Goal: Transaction & Acquisition: Purchase product/service

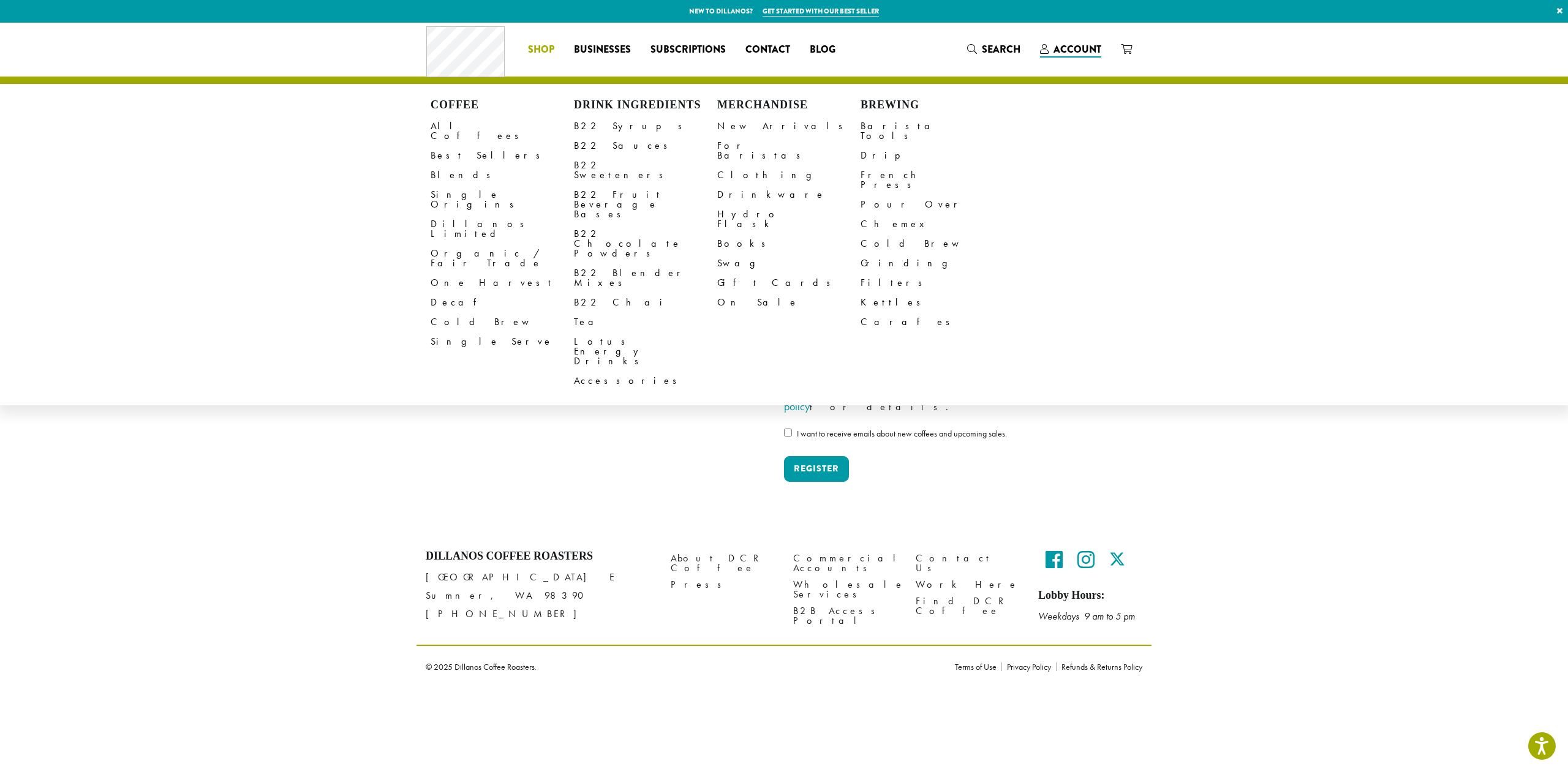
click at [538, 54] on span "Shop" at bounding box center [541, 50] width 26 height 15
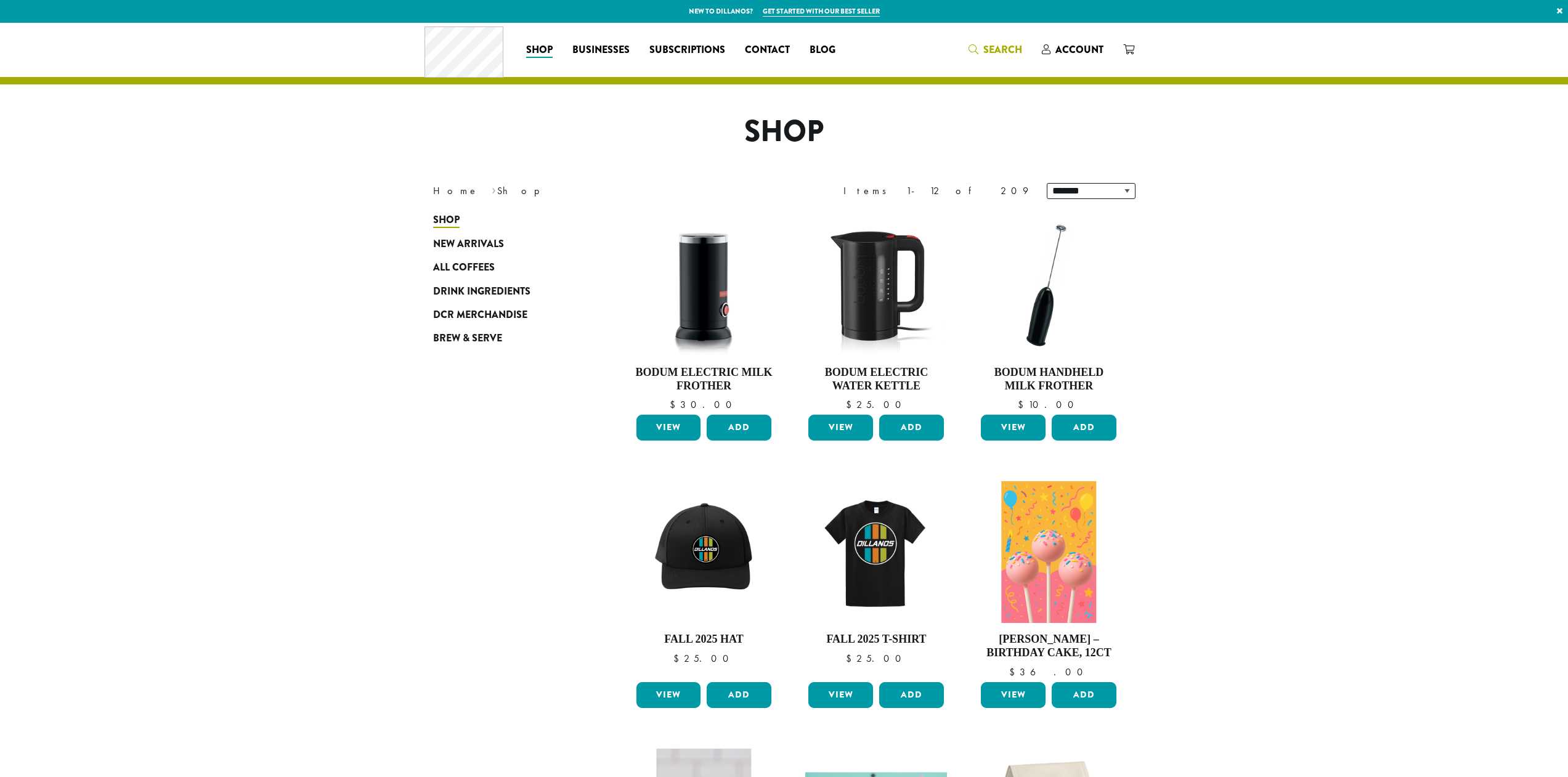
click at [1009, 52] on span "Search" at bounding box center [1002, 50] width 39 height 14
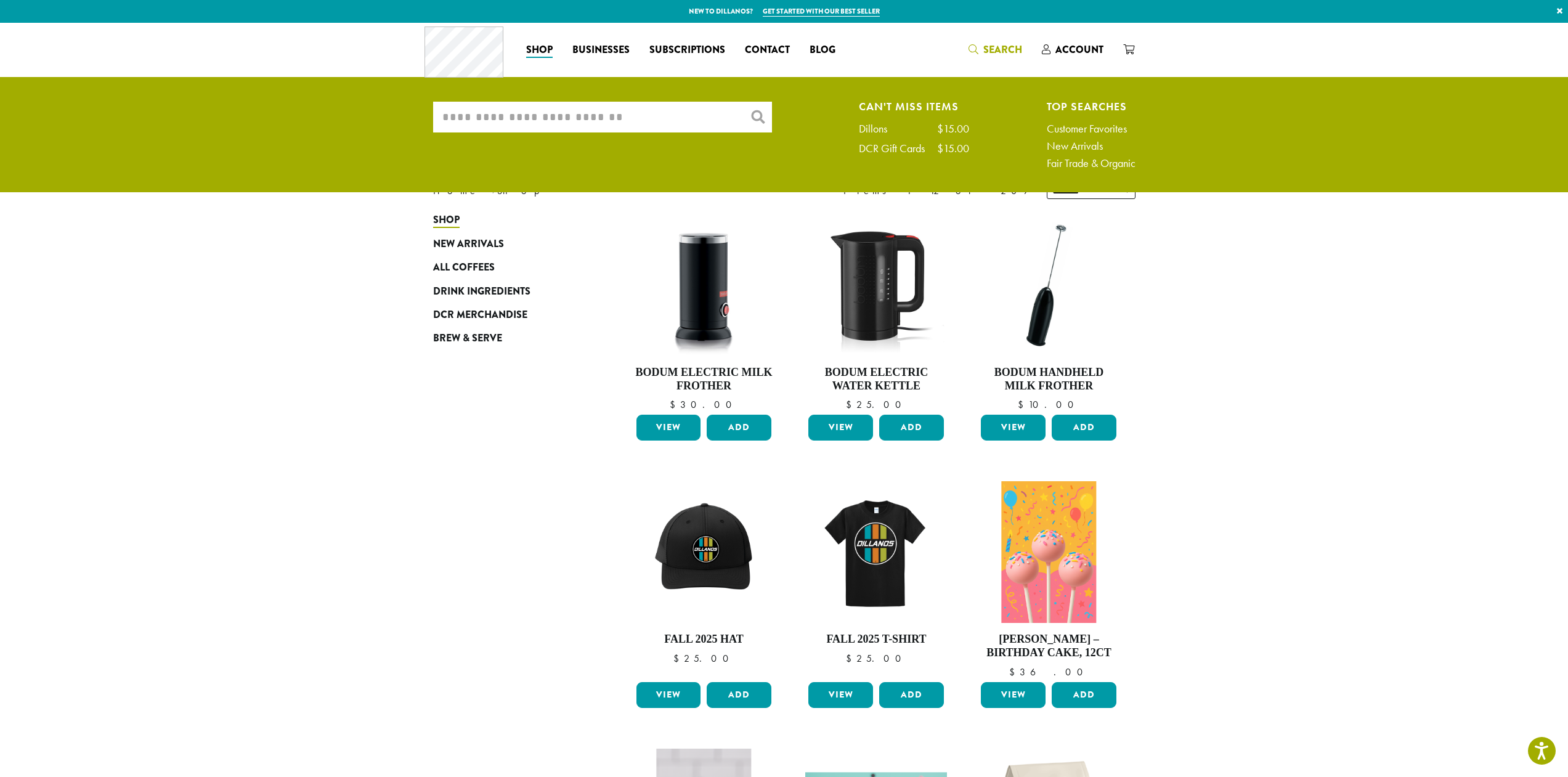
click at [569, 123] on input "What are you searching for?" at bounding box center [603, 117] width 339 height 31
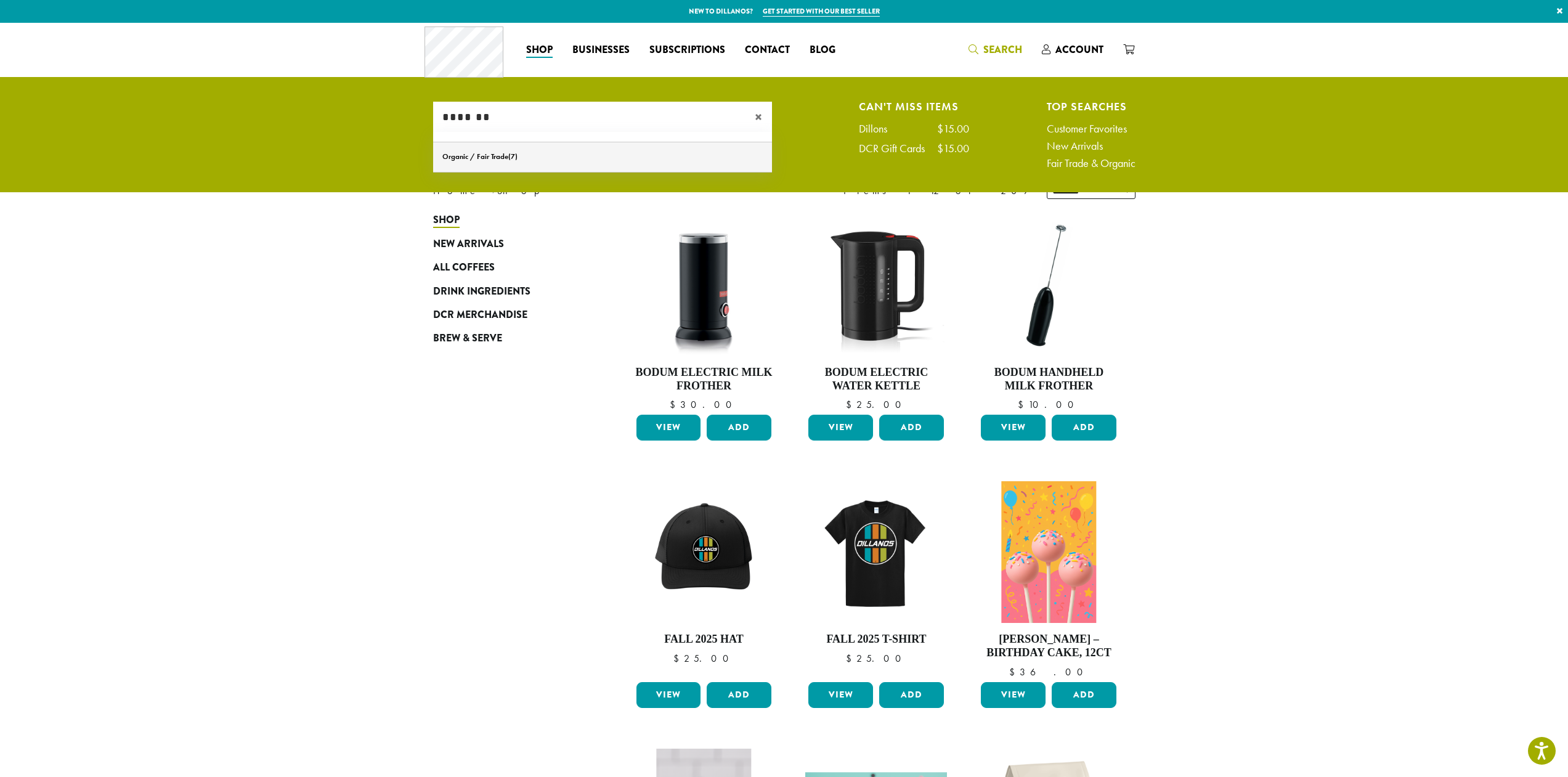
type input "*******"
click at [584, 159] on link "Organic / Fair Trade" at bounding box center [603, 157] width 339 height 30
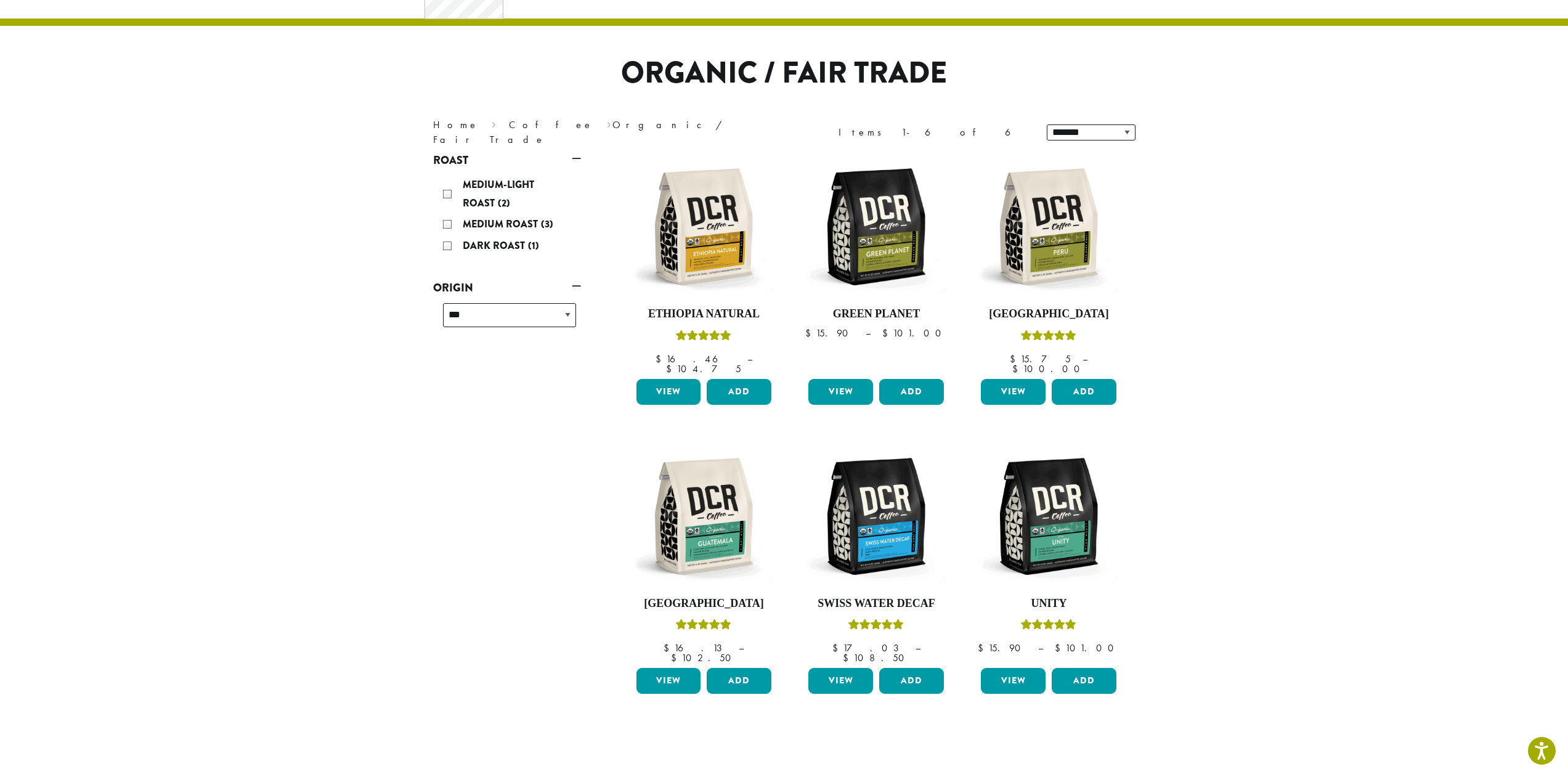
scroll to position [61, 0]
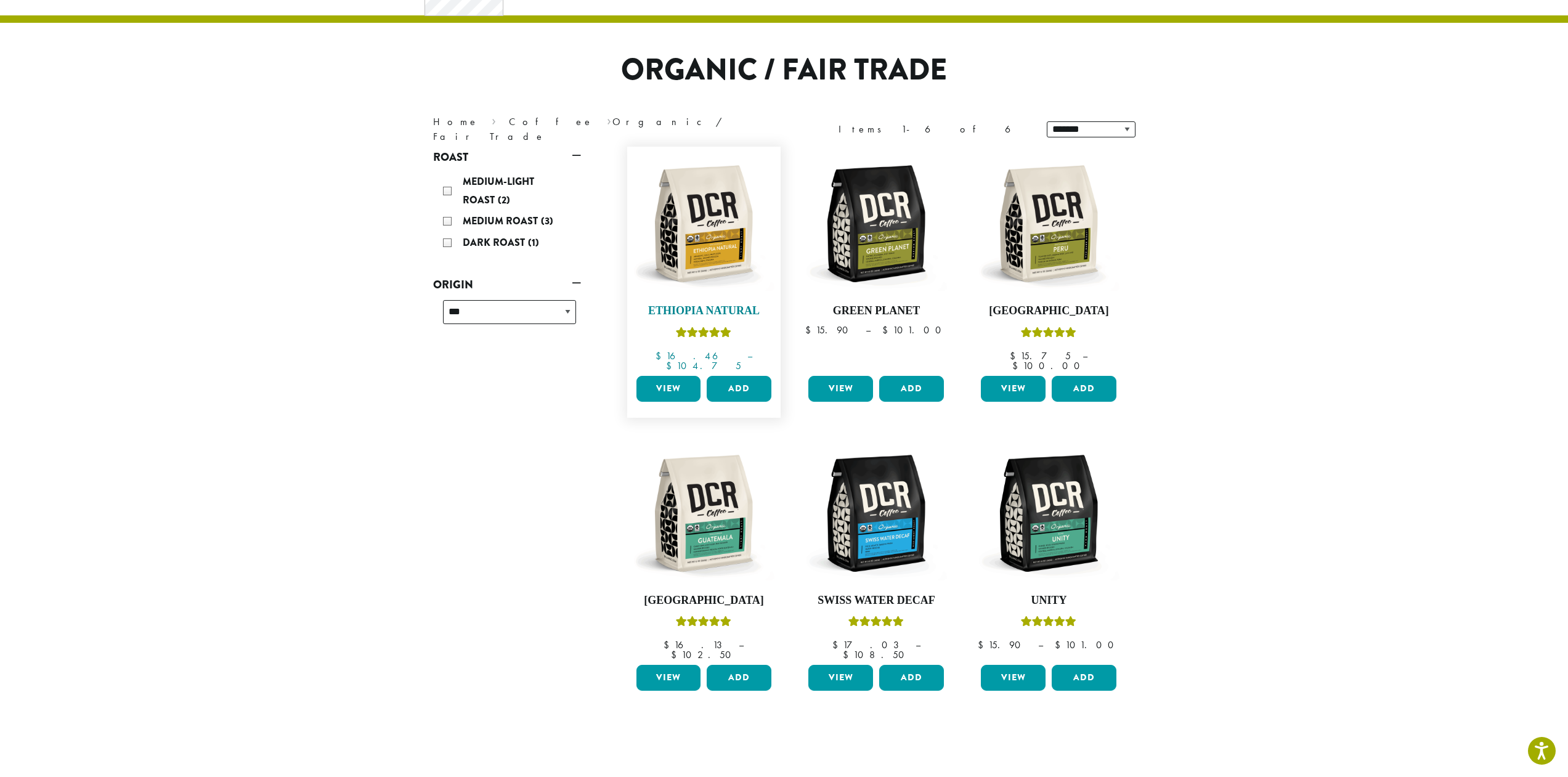
click at [674, 201] on img at bounding box center [703, 224] width 142 height 142
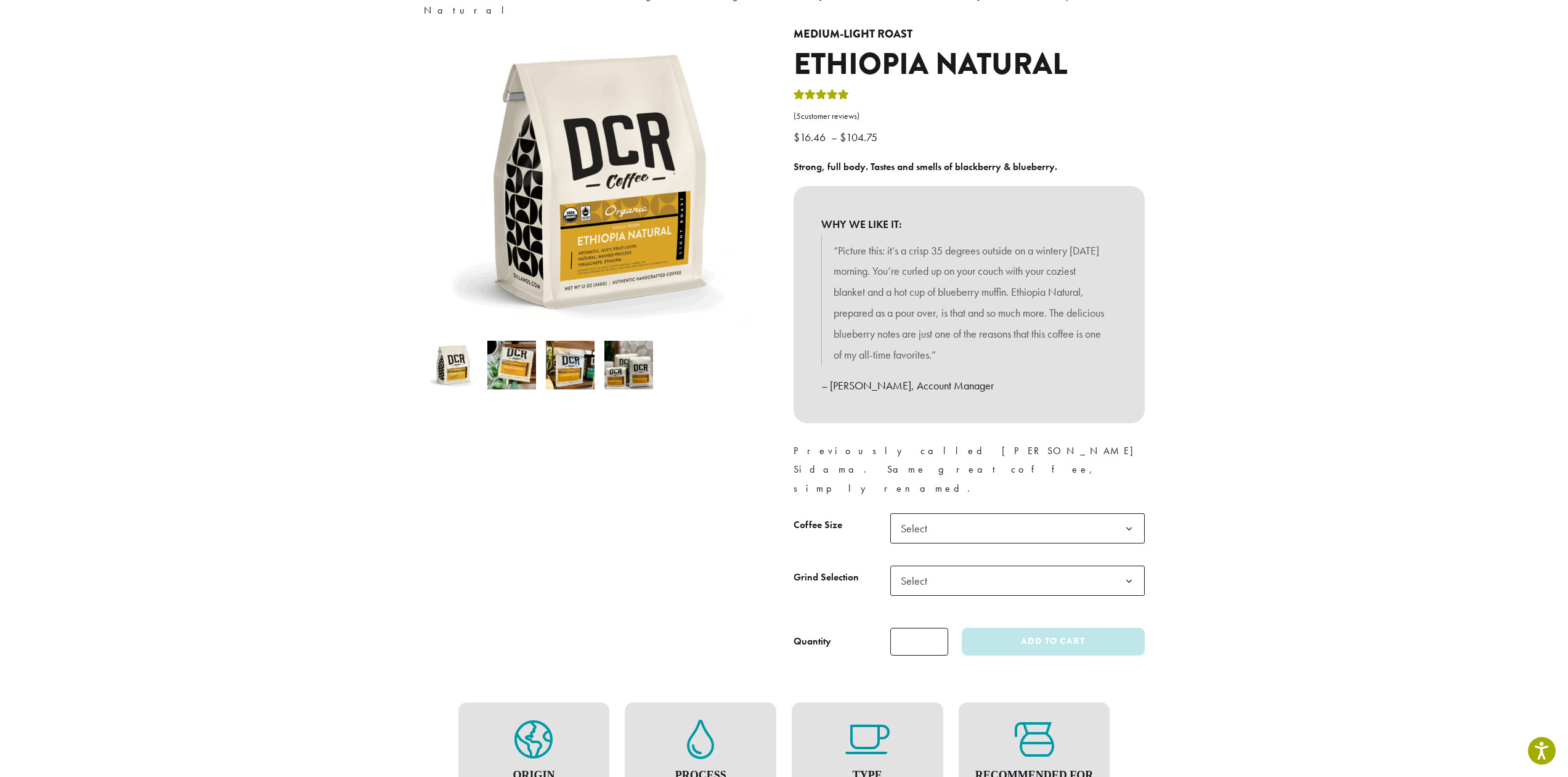
scroll to position [90, 0]
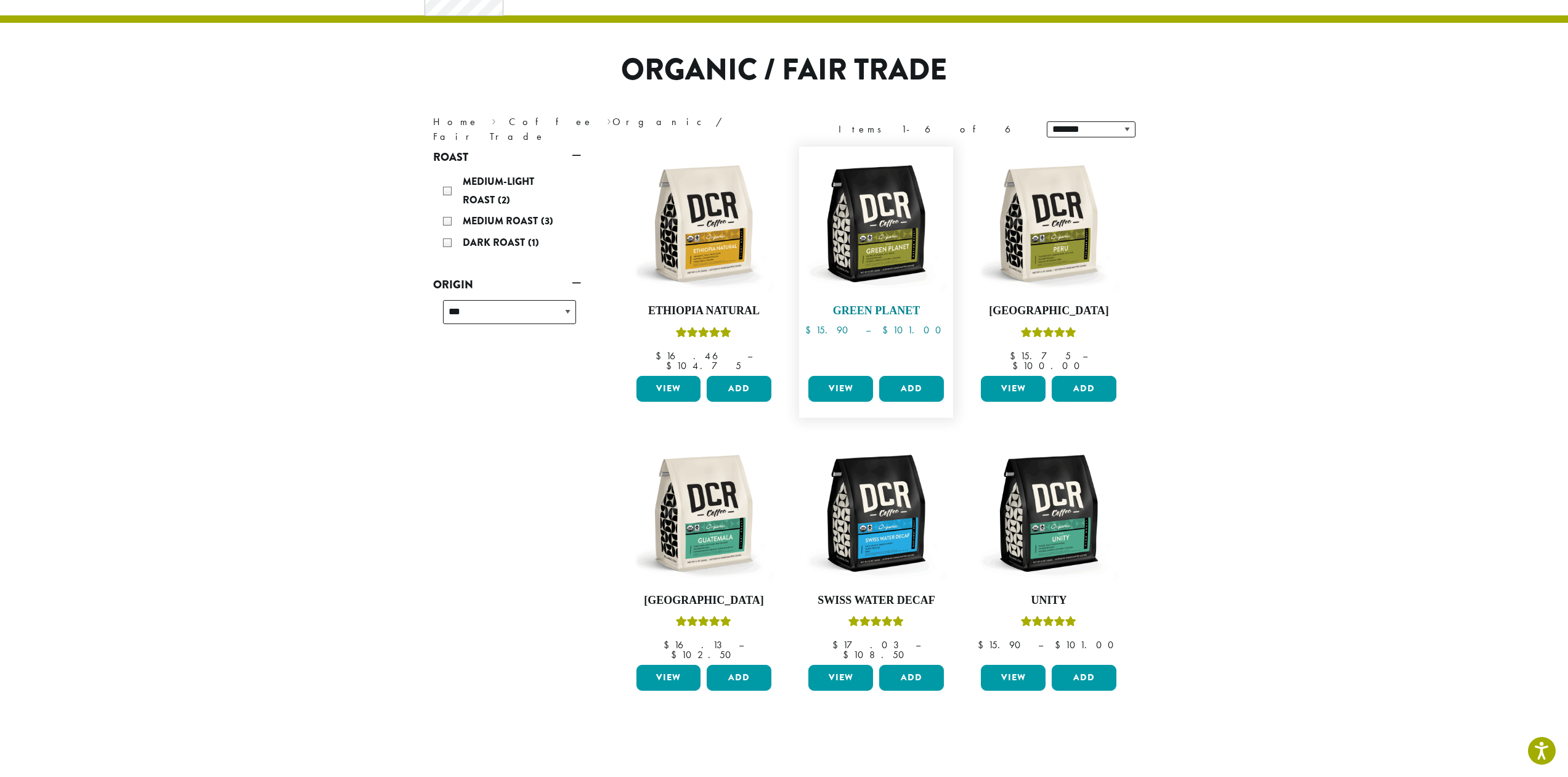
click at [872, 271] on img at bounding box center [876, 224] width 142 height 142
click at [1060, 264] on img at bounding box center [1049, 224] width 142 height 142
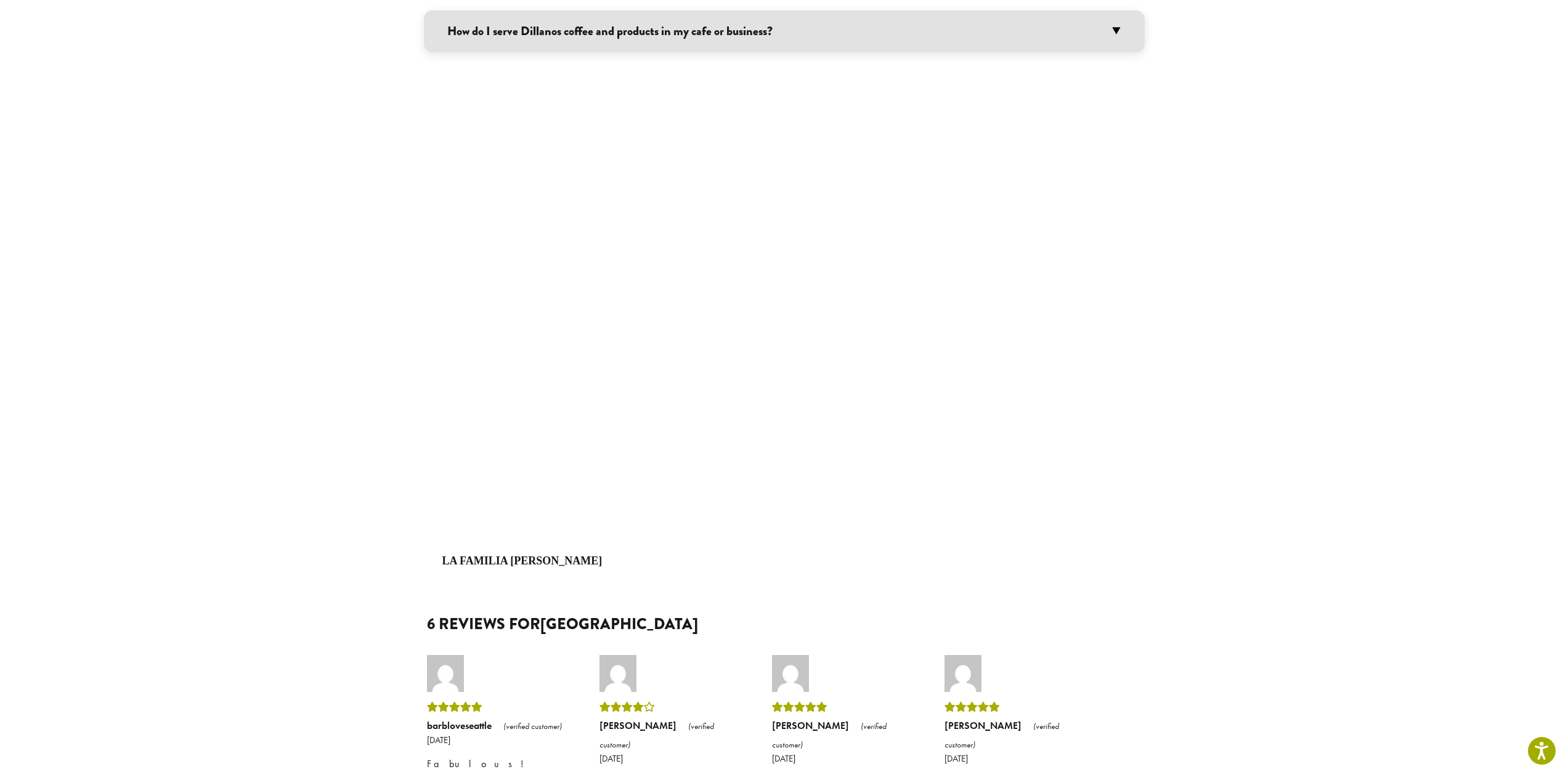
scroll to position [1478, 0]
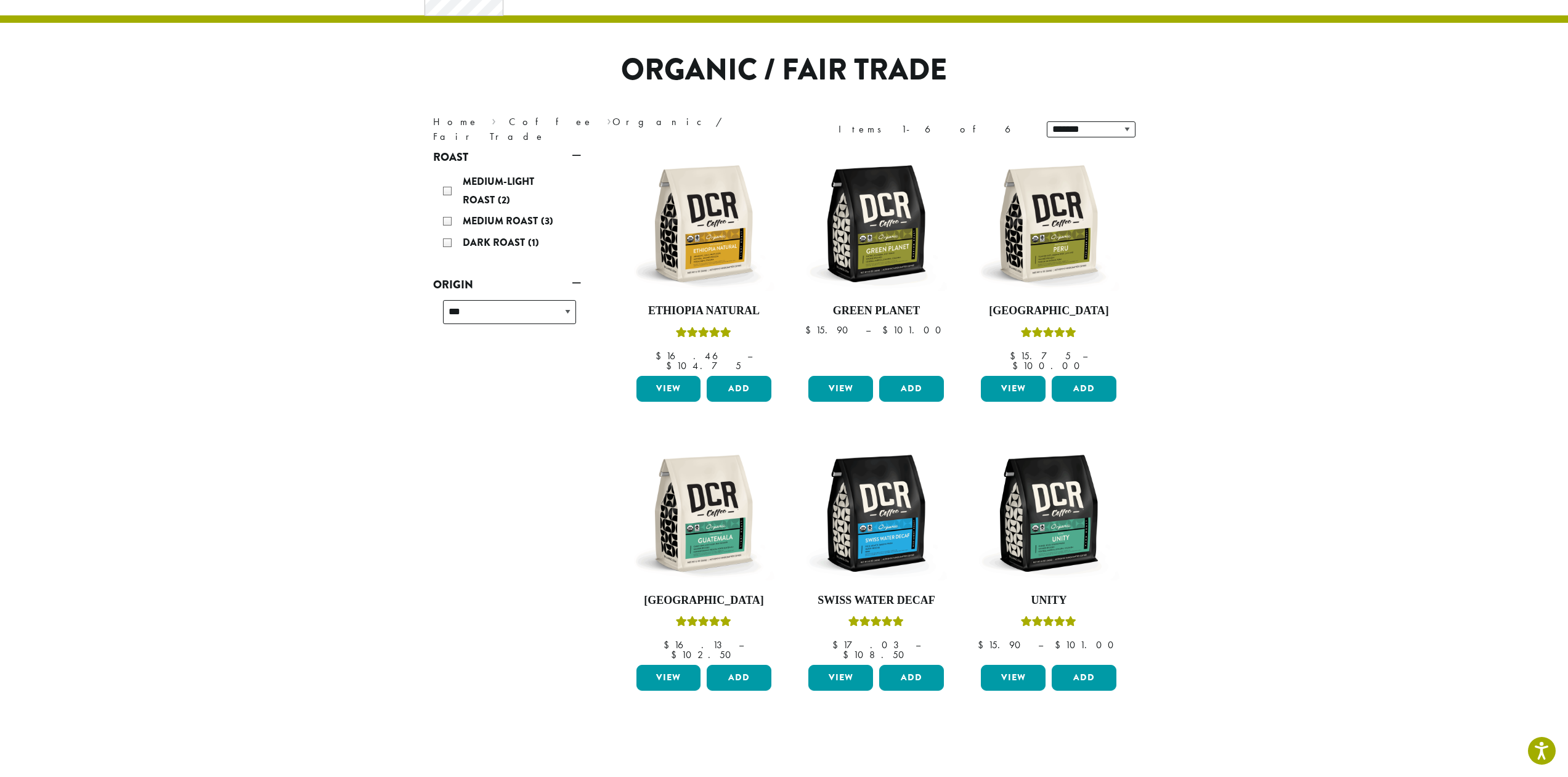
scroll to position [61, 0]
click at [688, 500] on img at bounding box center [703, 513] width 142 height 142
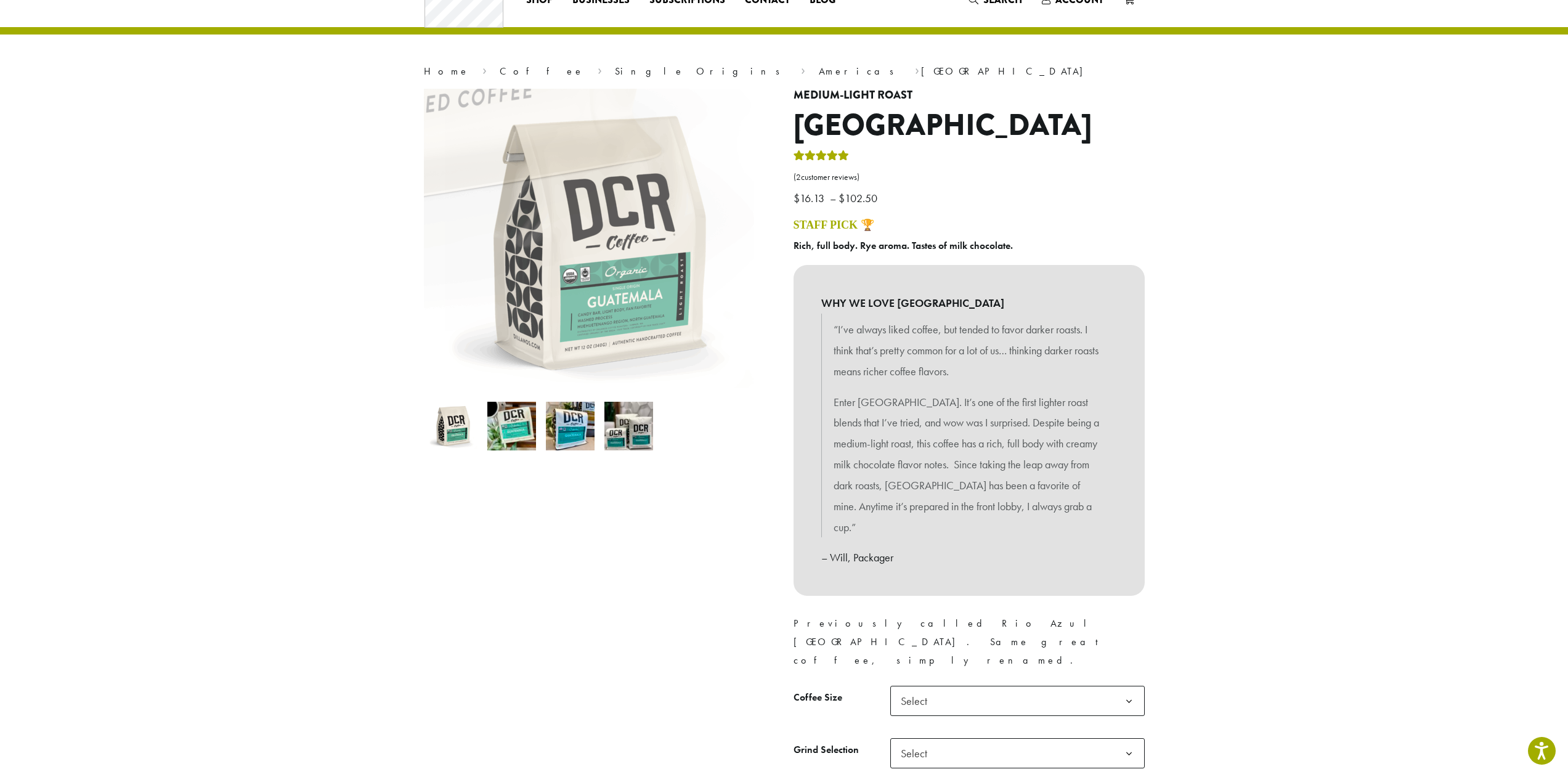
scroll to position [61, 0]
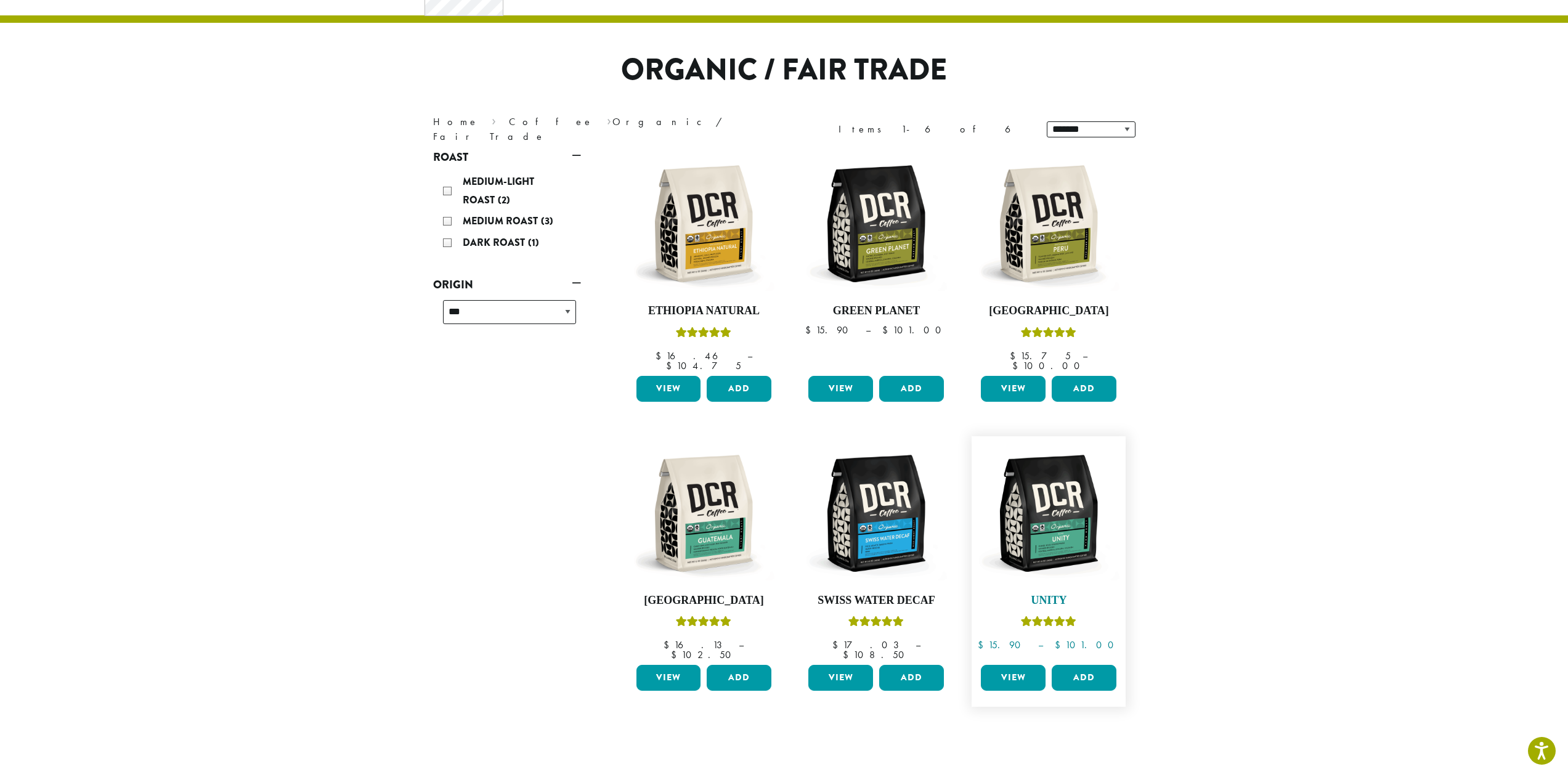
click at [1058, 508] on img at bounding box center [1049, 513] width 142 height 142
click at [707, 252] on img at bounding box center [703, 224] width 142 height 142
click at [909, 240] on img at bounding box center [876, 224] width 142 height 142
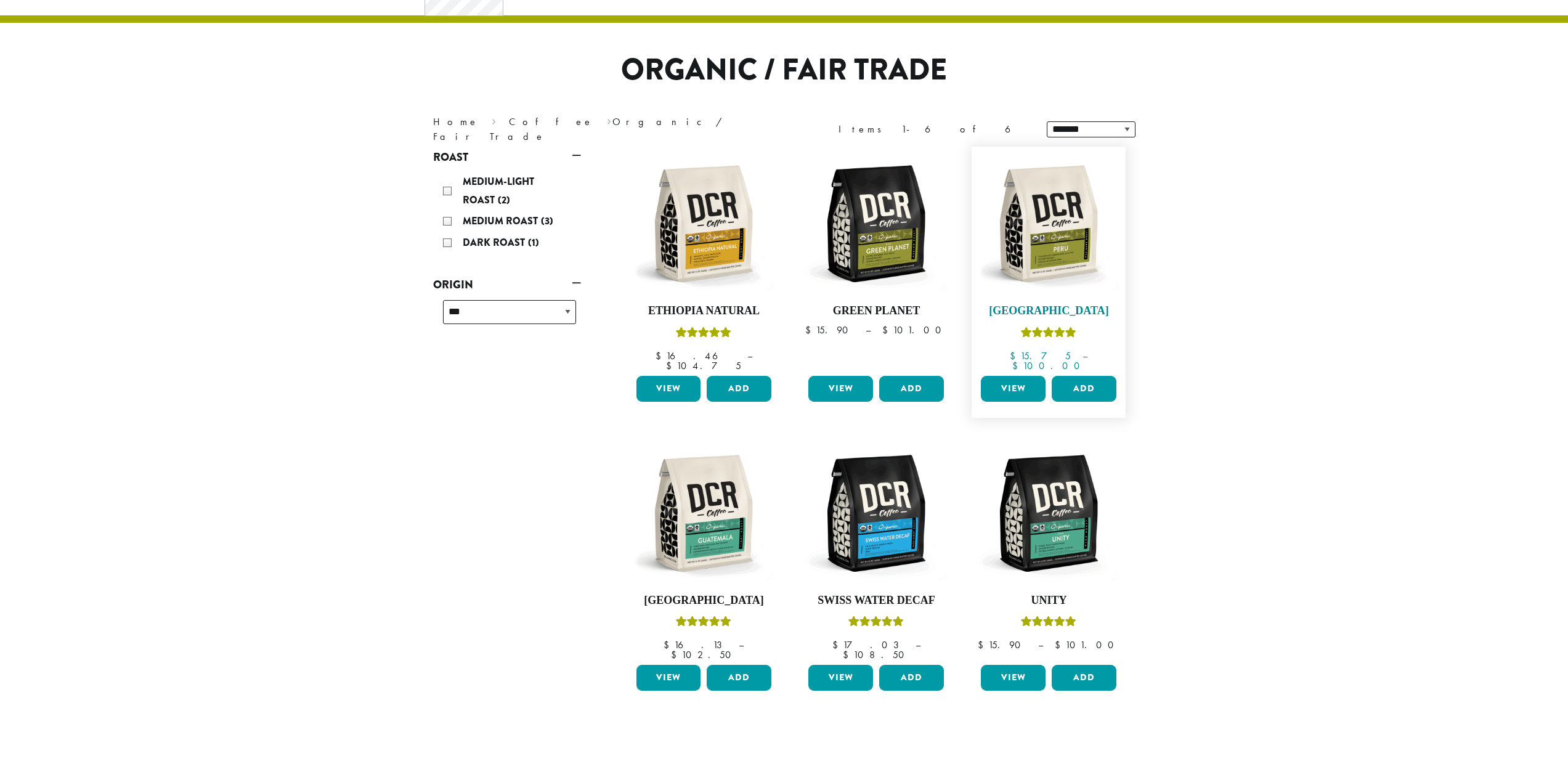
scroll to position [61, 0]
click at [1052, 256] on img at bounding box center [1049, 224] width 142 height 142
click at [753, 555] on img at bounding box center [703, 513] width 142 height 142
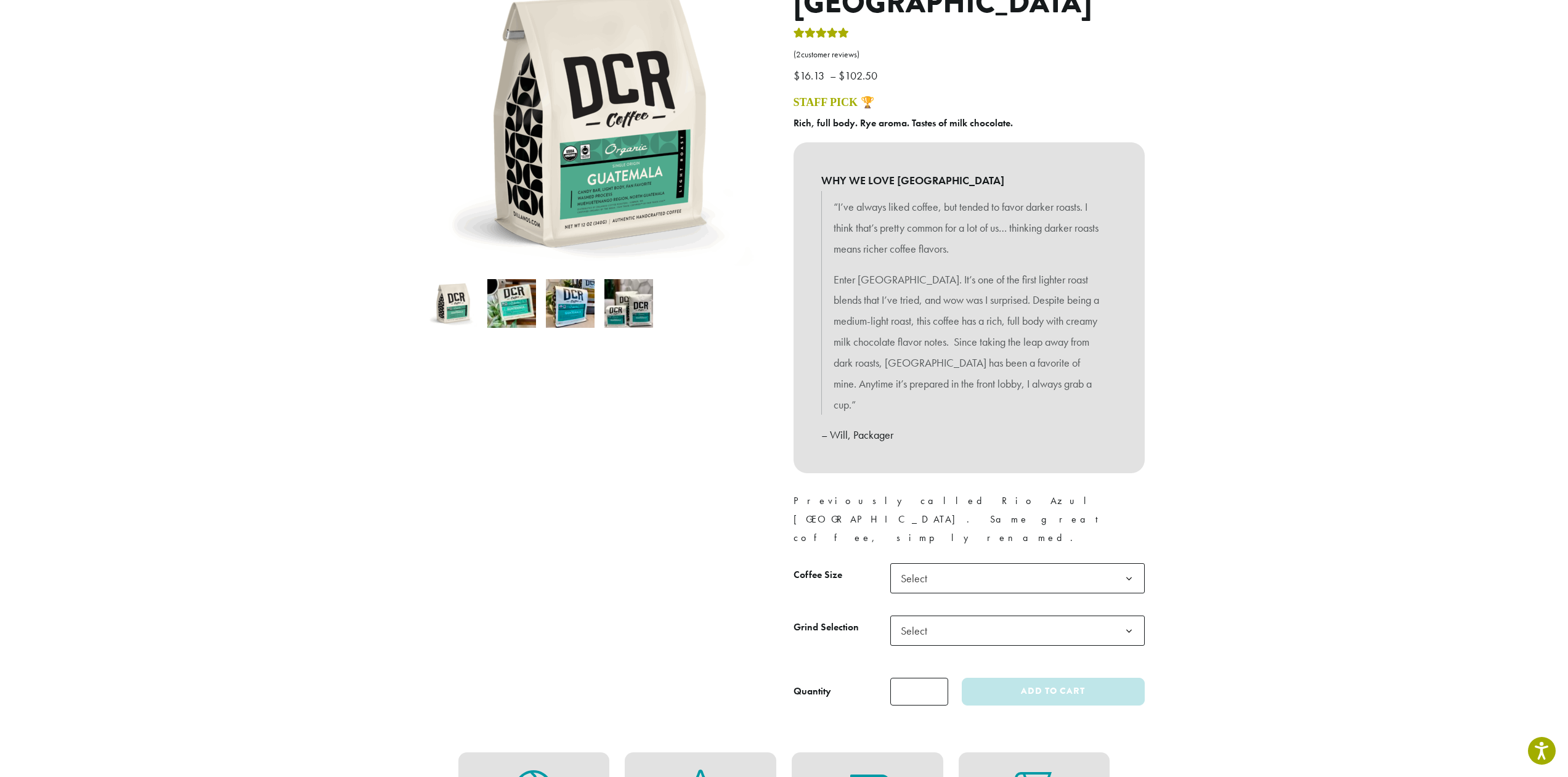
scroll to position [247, 0]
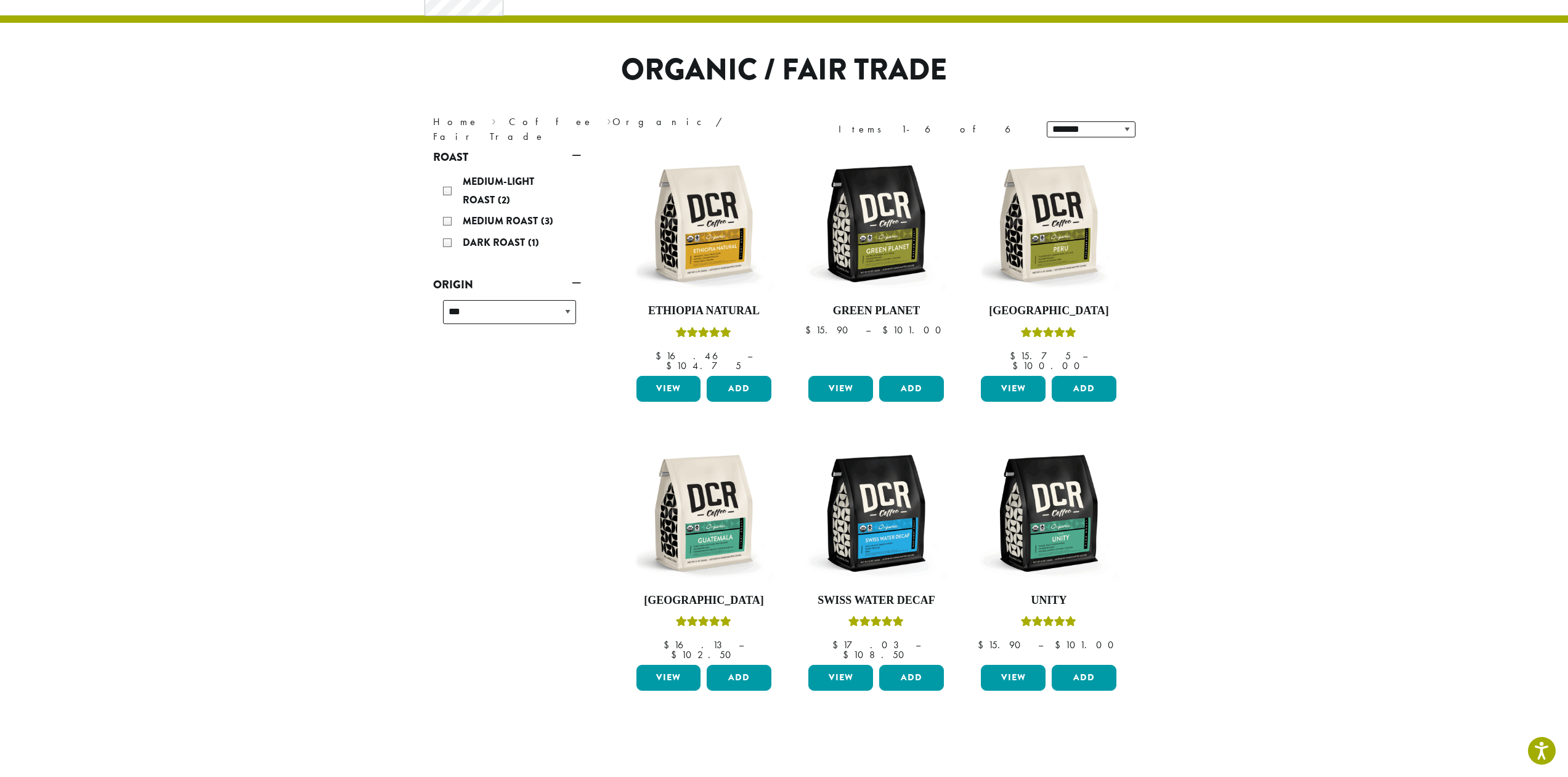
click at [575, 285] on link "Origin" at bounding box center [507, 284] width 148 height 21
click at [751, 244] on img at bounding box center [703, 224] width 142 height 142
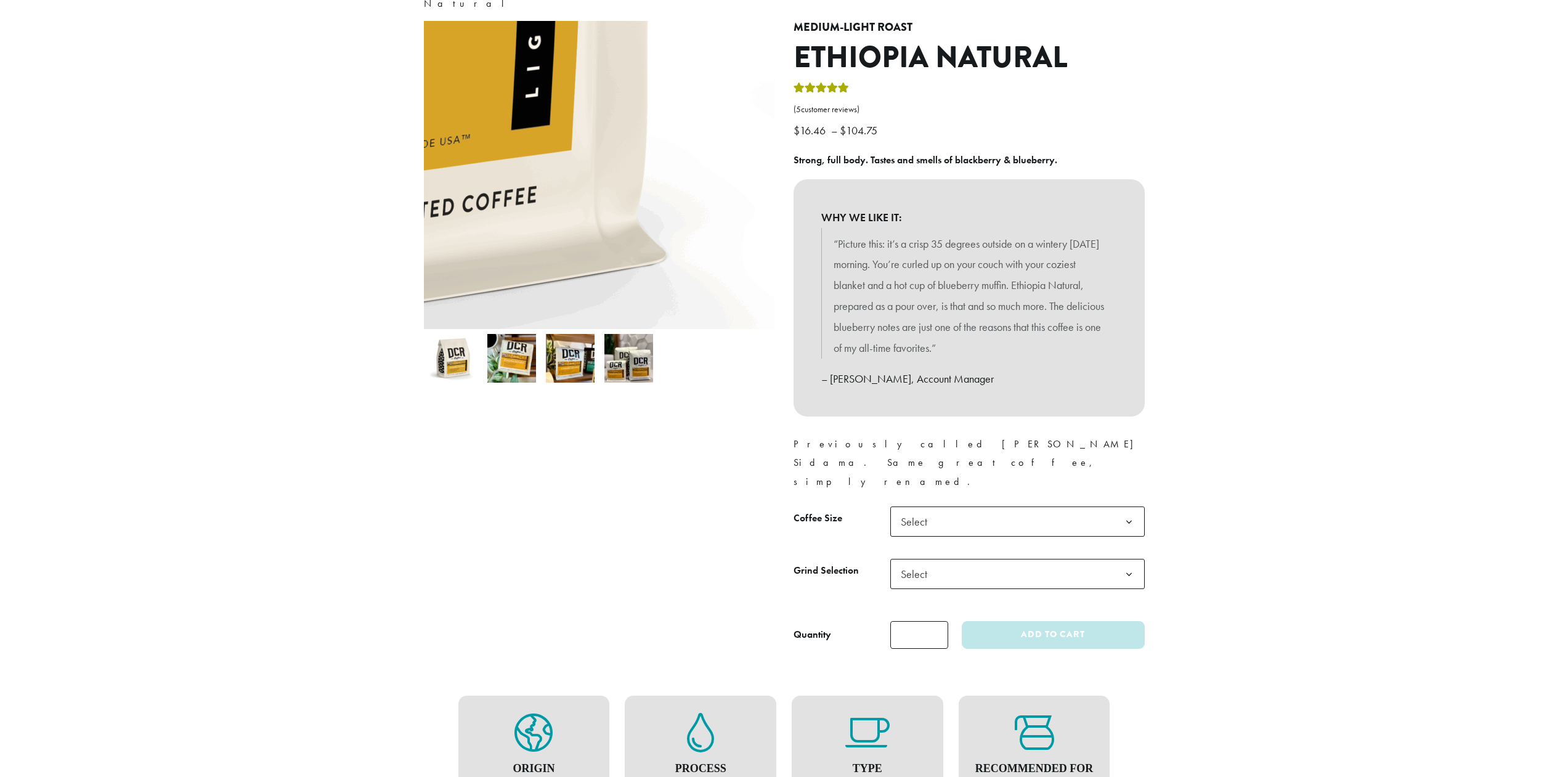
scroll to position [247, 0]
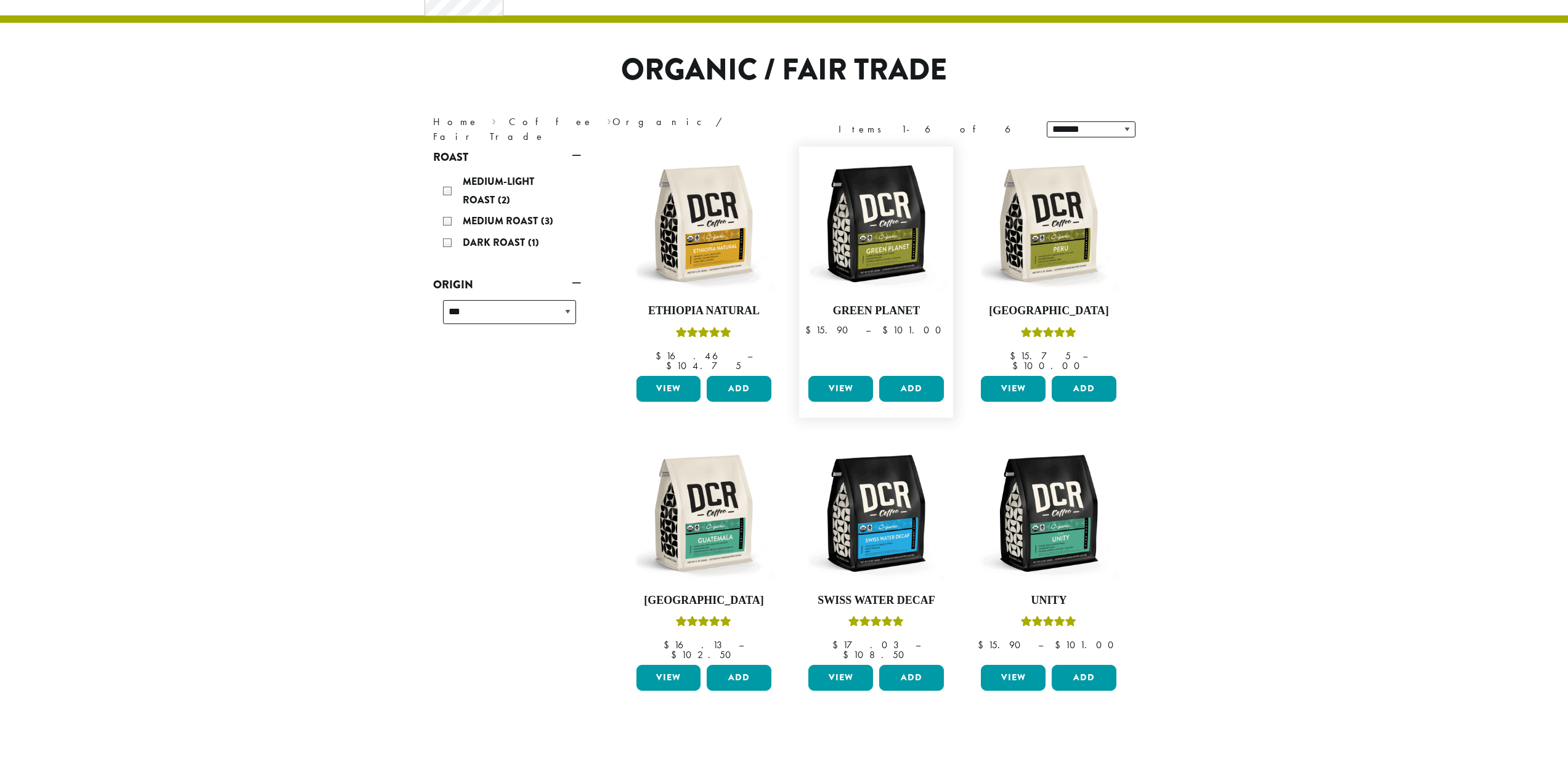
click at [804, 180] on figure "**********" at bounding box center [876, 282] width 154 height 271
click at [888, 225] on img at bounding box center [876, 224] width 142 height 142
click at [1098, 198] on img at bounding box center [1049, 224] width 142 height 142
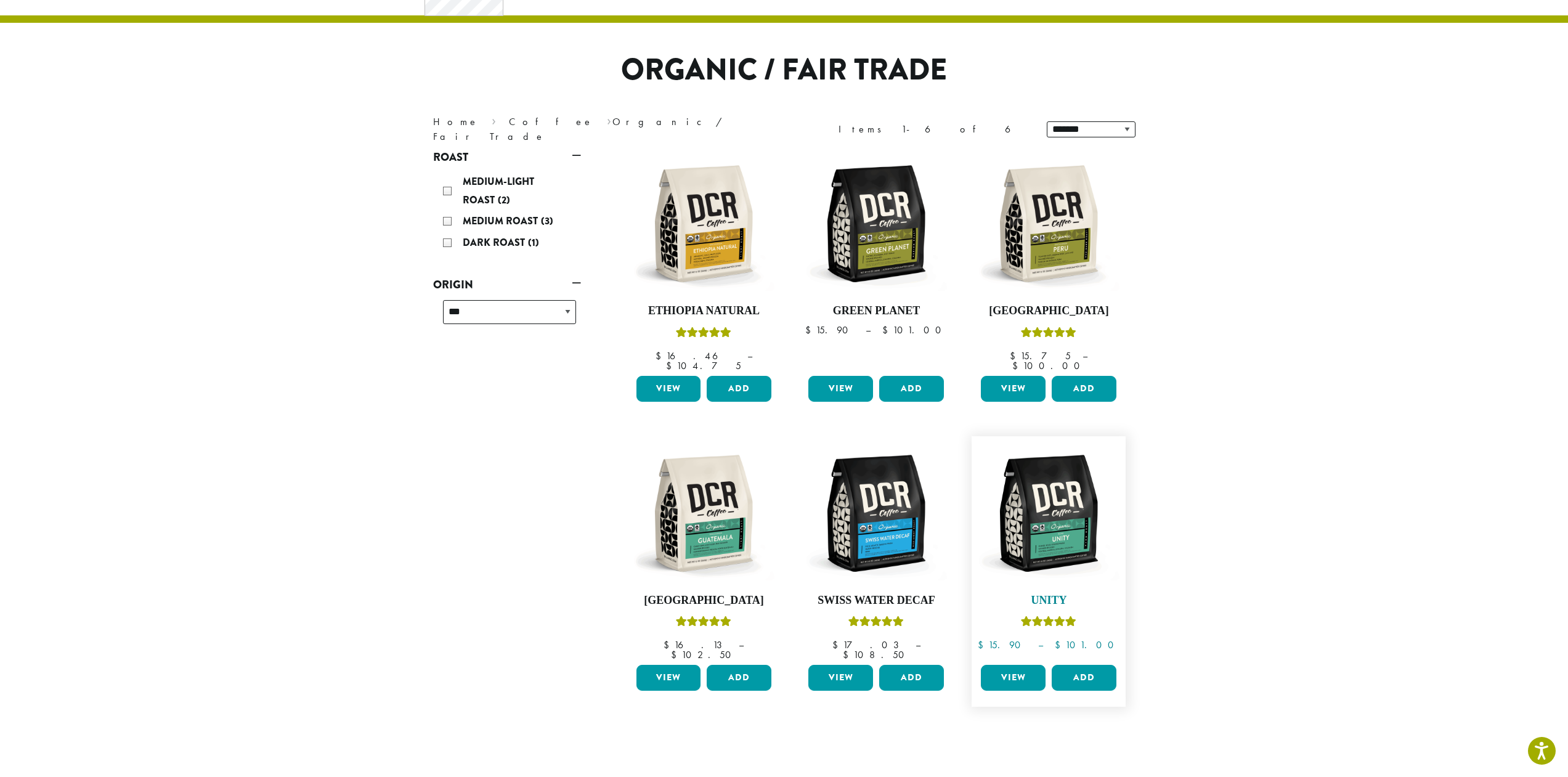
click at [1035, 499] on img at bounding box center [1049, 513] width 142 height 142
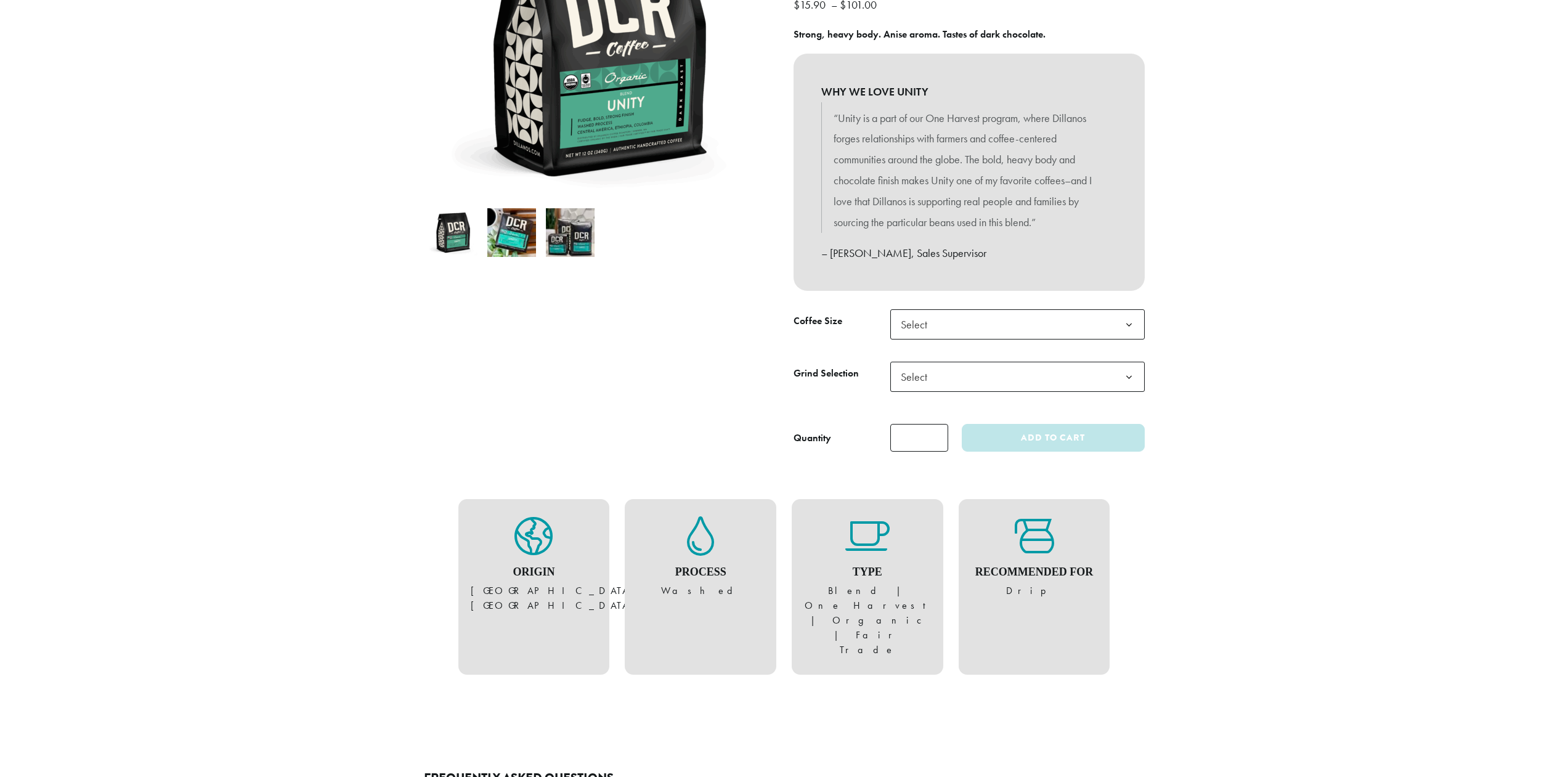
scroll to position [247, 0]
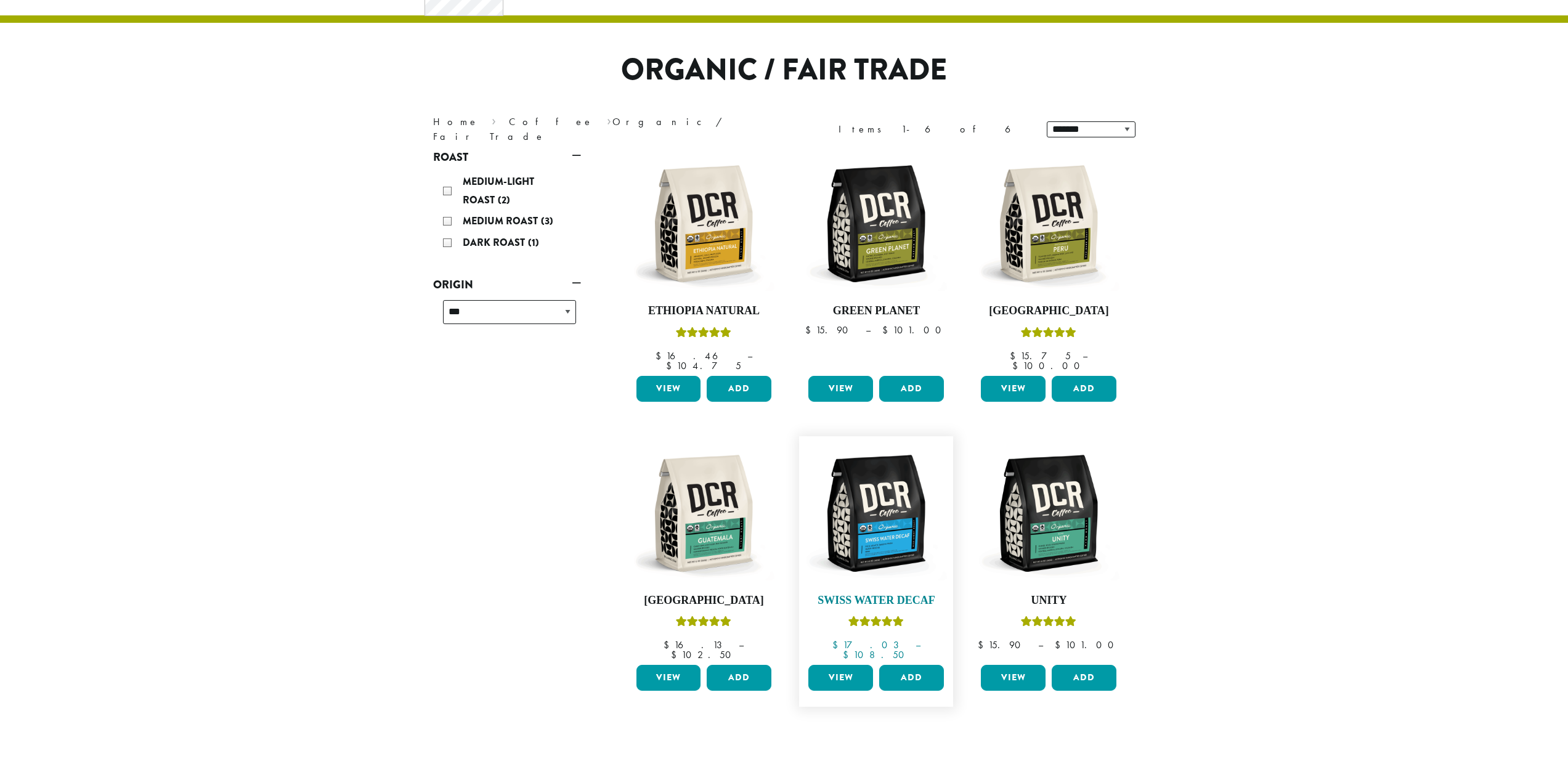
click at [848, 516] on img at bounding box center [876, 513] width 142 height 142
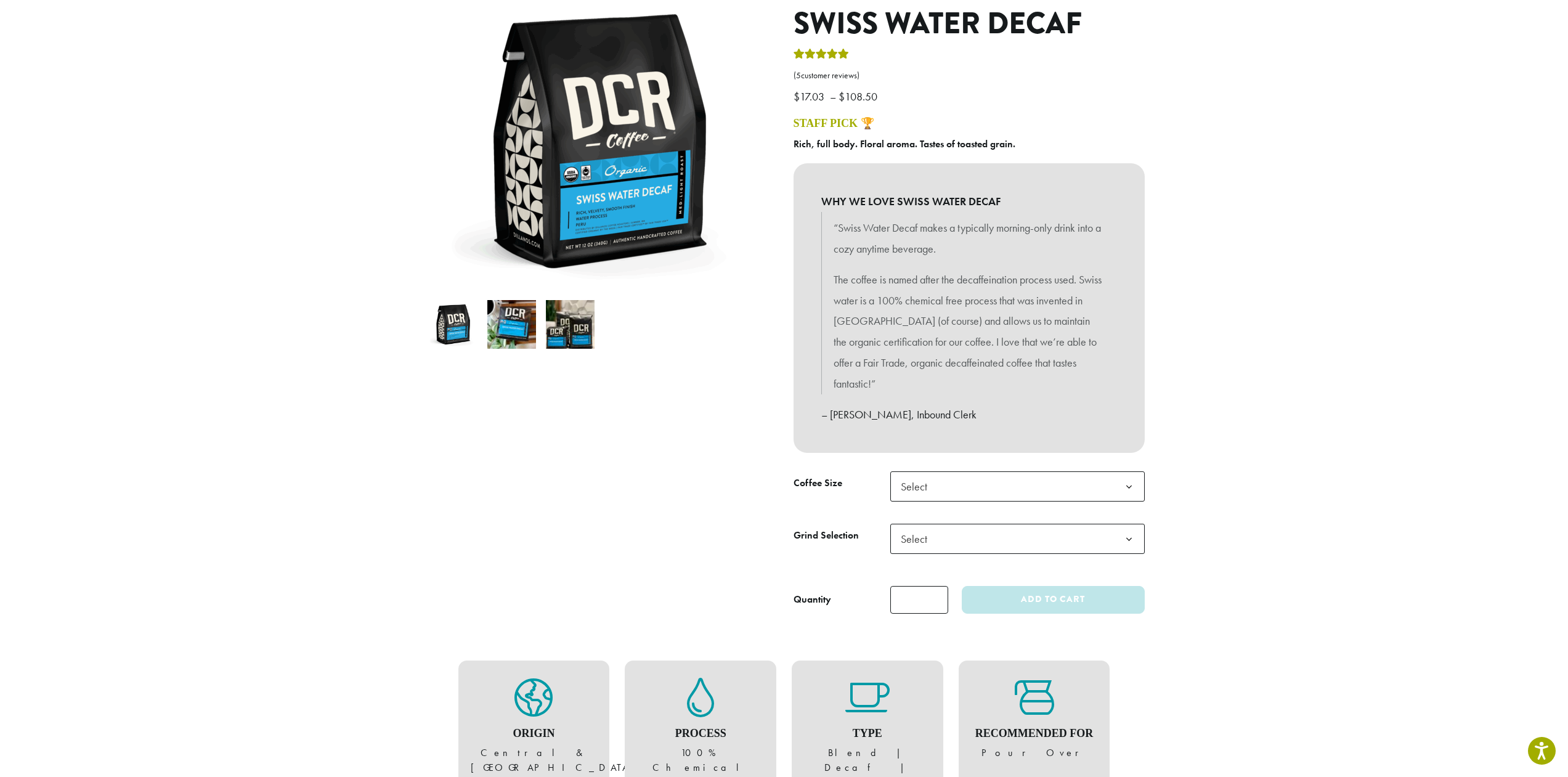
scroll to position [123, 0]
